Goal: Task Accomplishment & Management: Use online tool/utility

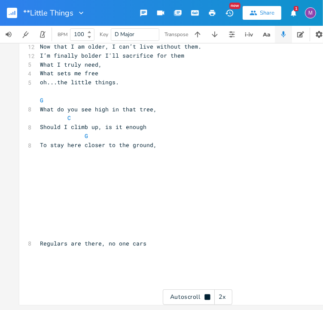
scroll to position [1259, 0]
